Goal: Task Accomplishment & Management: Manage account settings

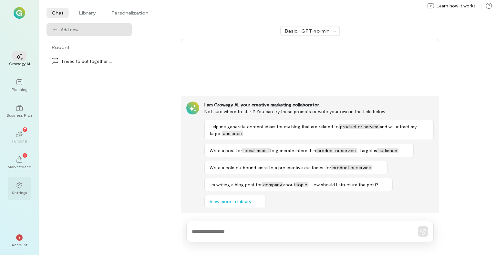
click at [15, 186] on div at bounding box center [19, 185] width 14 height 10
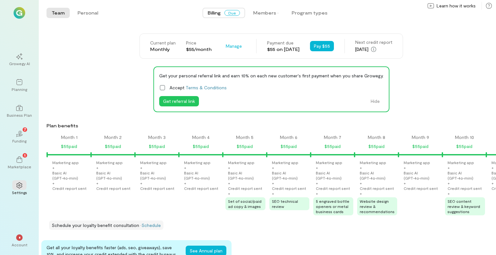
scroll to position [0, 900]
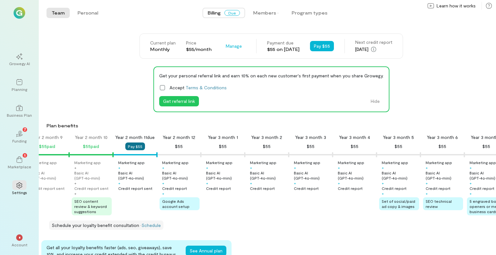
click at [135, 146] on button "Pay $55" at bounding box center [135, 147] width 20 height 8
